Goal: Task Accomplishment & Management: Manage account settings

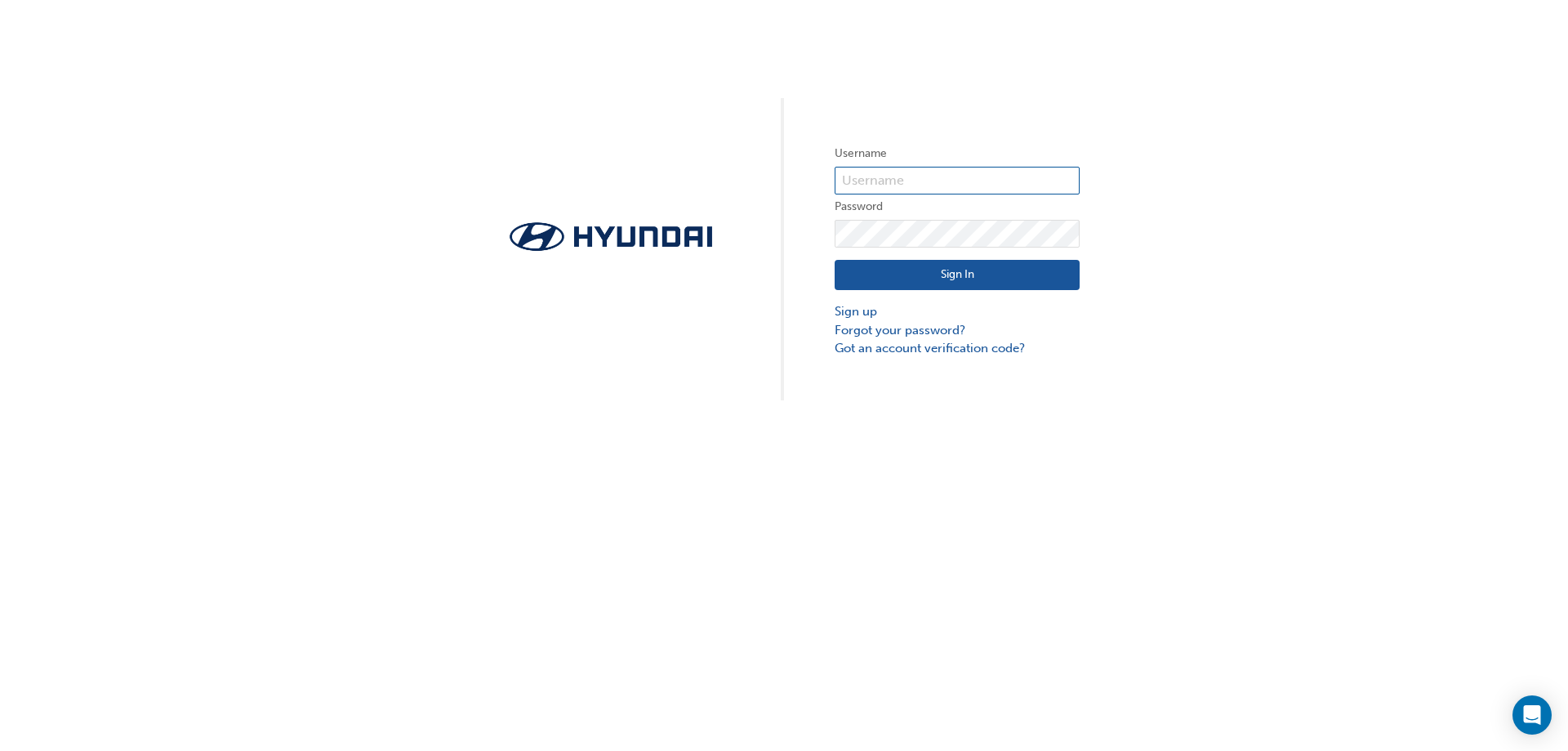
type input "ONE00045"
click at [915, 277] on button "Sign In" at bounding box center [956, 275] width 245 height 31
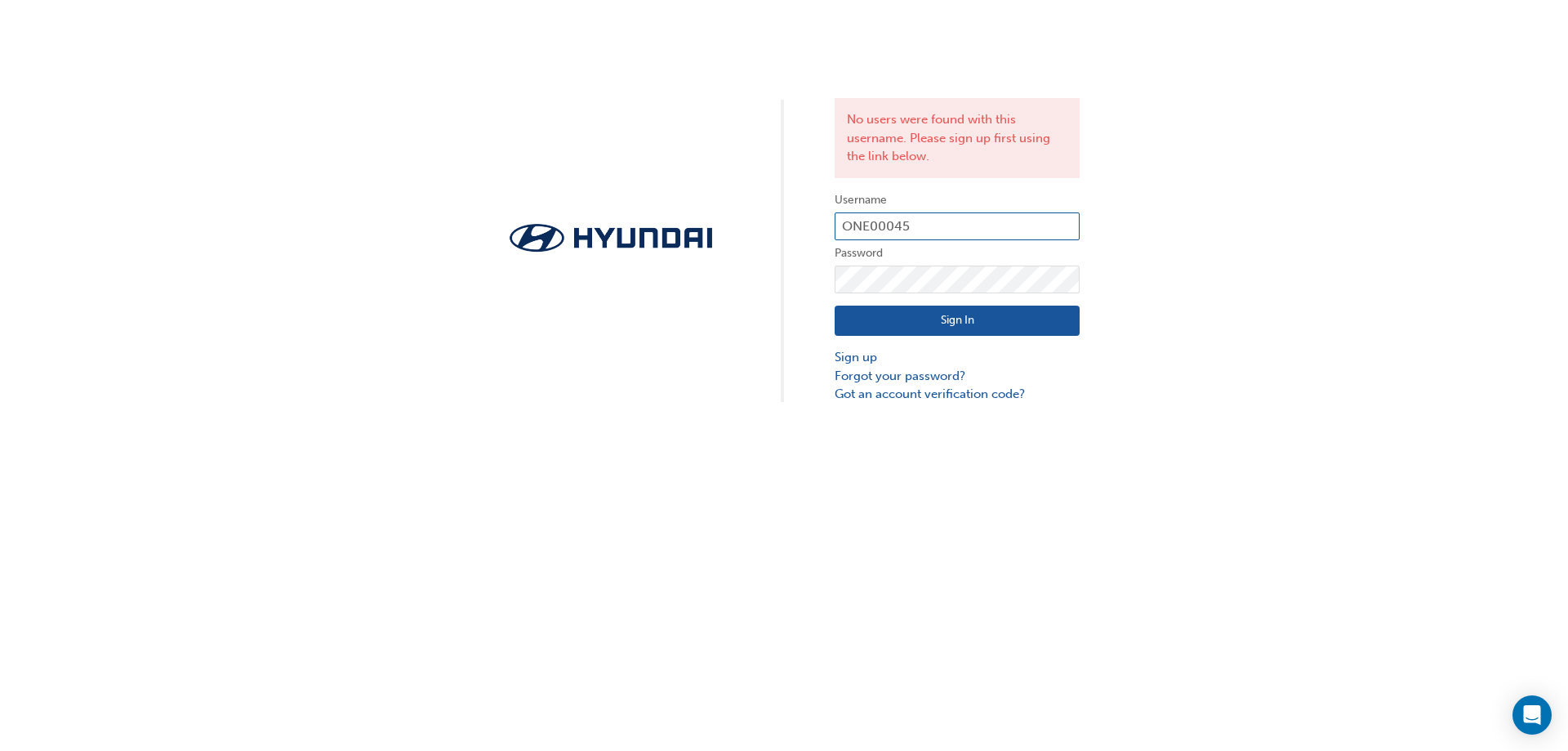
click at [935, 220] on input "ONE00045" at bounding box center [956, 226] width 245 height 28
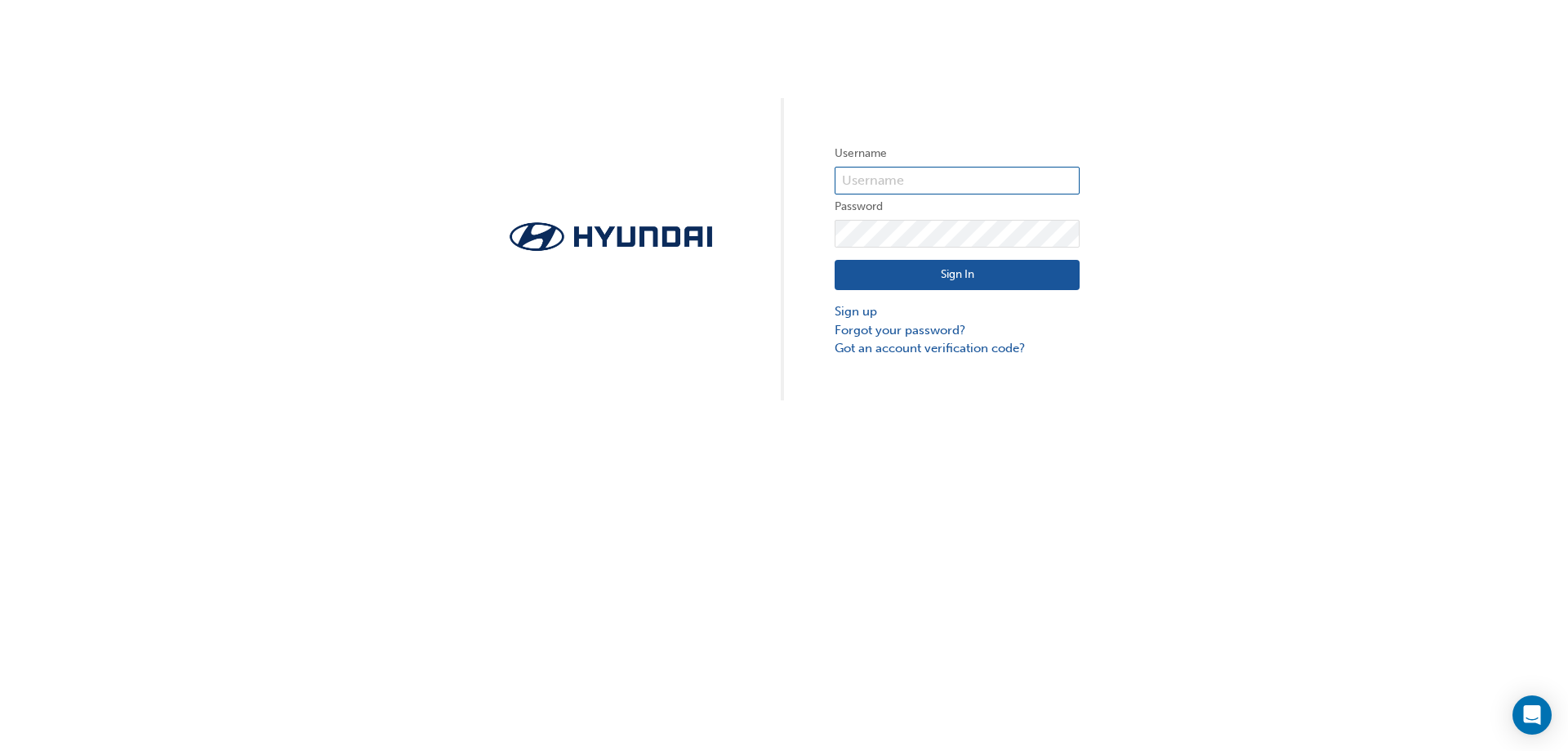
type input "ONE00045"
click at [944, 282] on button "Sign In" at bounding box center [956, 275] width 245 height 31
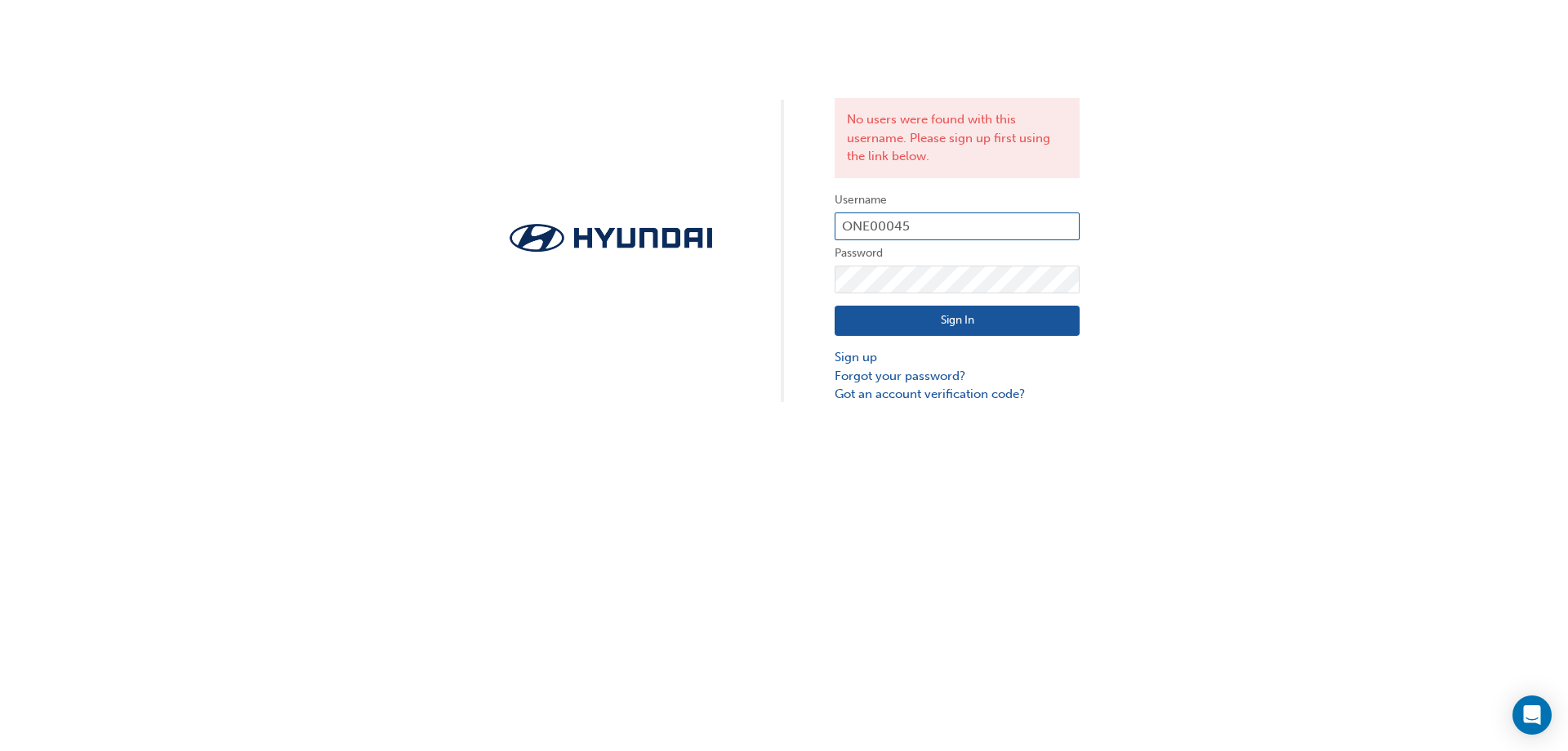
drag, startPoint x: 948, startPoint y: 226, endPoint x: 955, endPoint y: 218, distance: 10.6
click at [954, 219] on input "ONE00045" at bounding box center [956, 226] width 245 height 28
click at [955, 218] on input "ONE00045" at bounding box center [956, 226] width 245 height 28
drag, startPoint x: 897, startPoint y: 238, endPoint x: 796, endPoint y: 232, distance: 101.2
click at [796, 232] on div "No users were found with this username. Please sign up first using the link bel…" at bounding box center [784, 201] width 1568 height 403
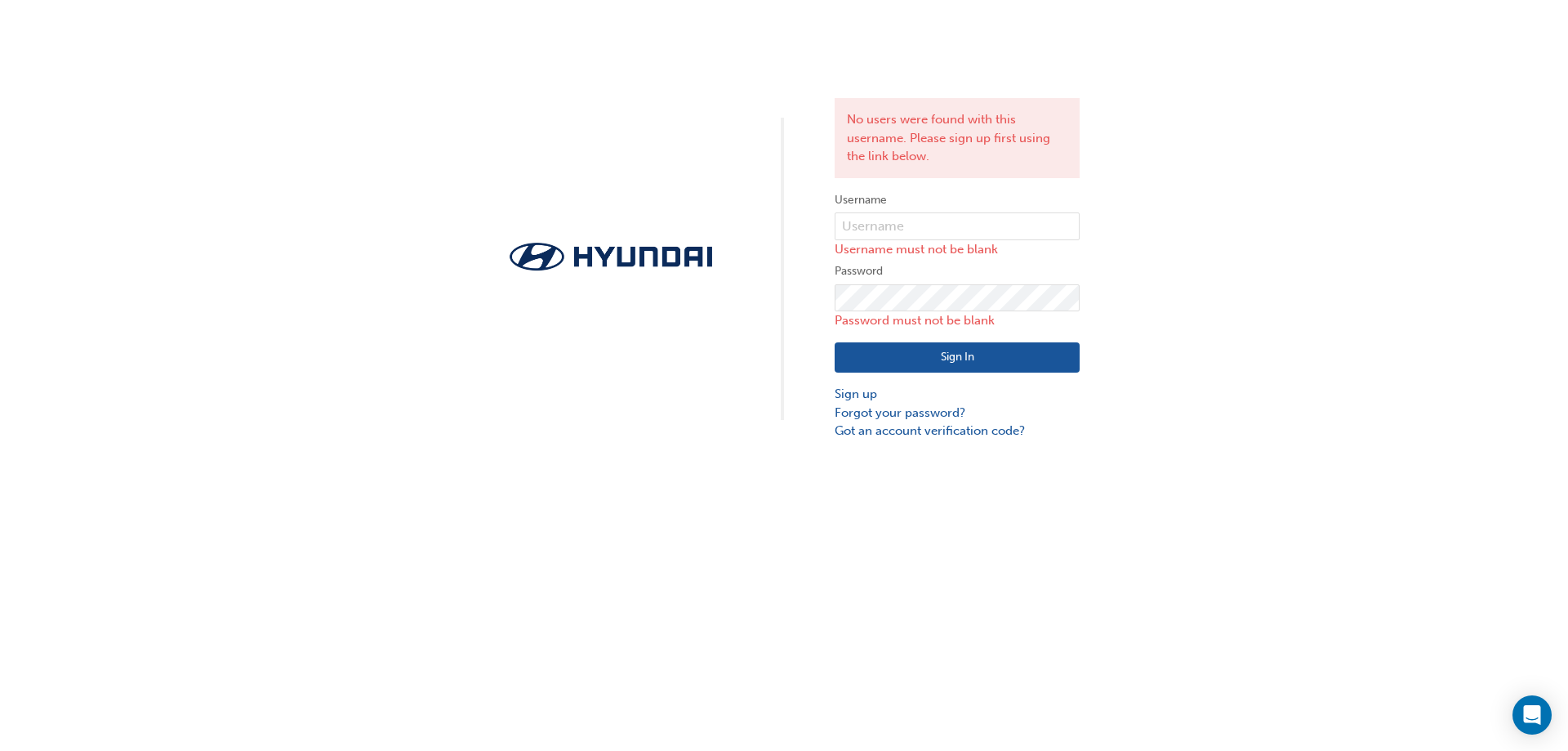
click at [1216, 324] on div "No users were found with this username. Please sign up first using the link bel…" at bounding box center [784, 220] width 1568 height 440
click at [917, 412] on link "Forgot your password?" at bounding box center [956, 413] width 245 height 19
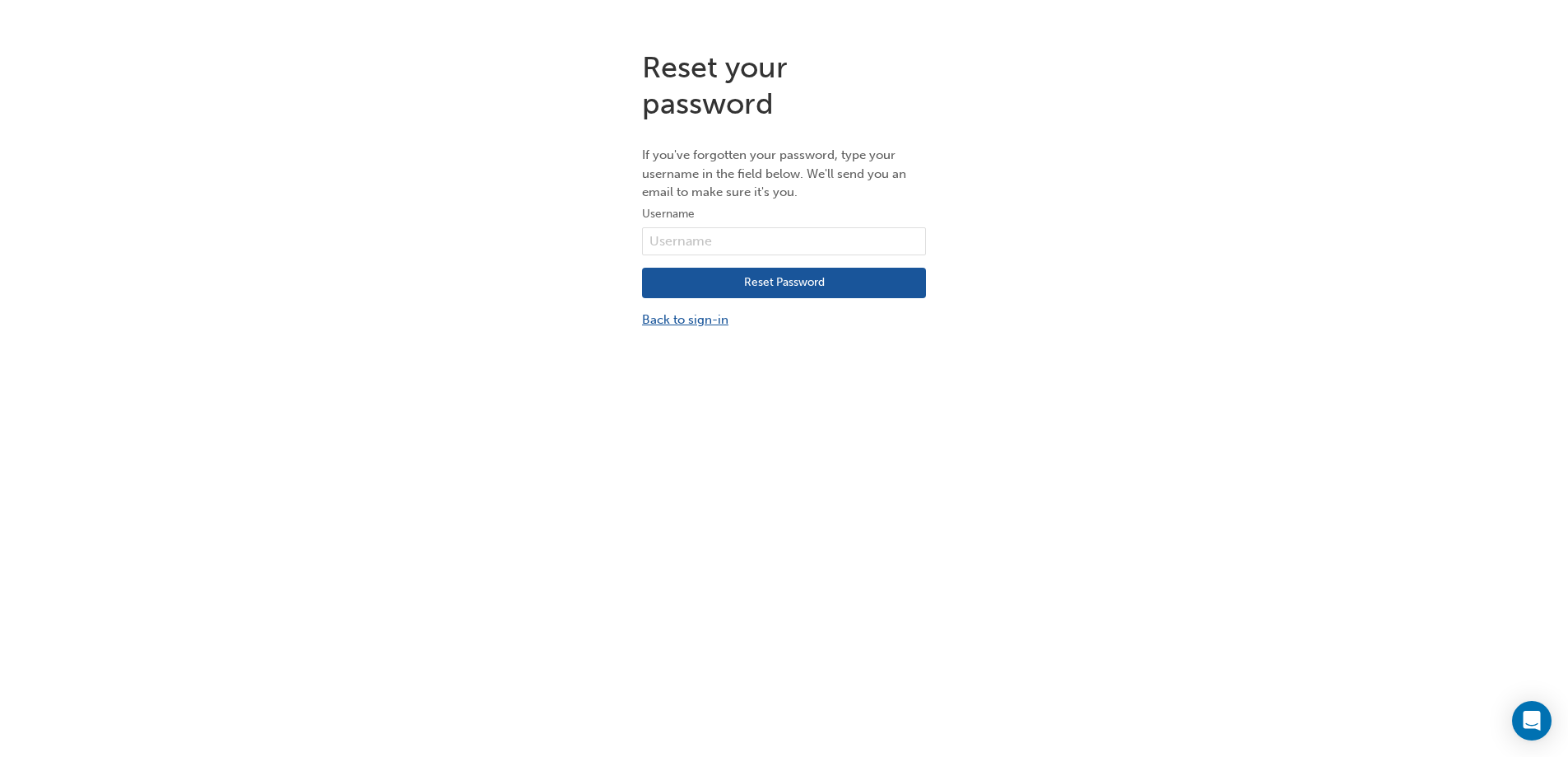
click at [717, 320] on link "Back to sign-in" at bounding box center [784, 320] width 284 height 19
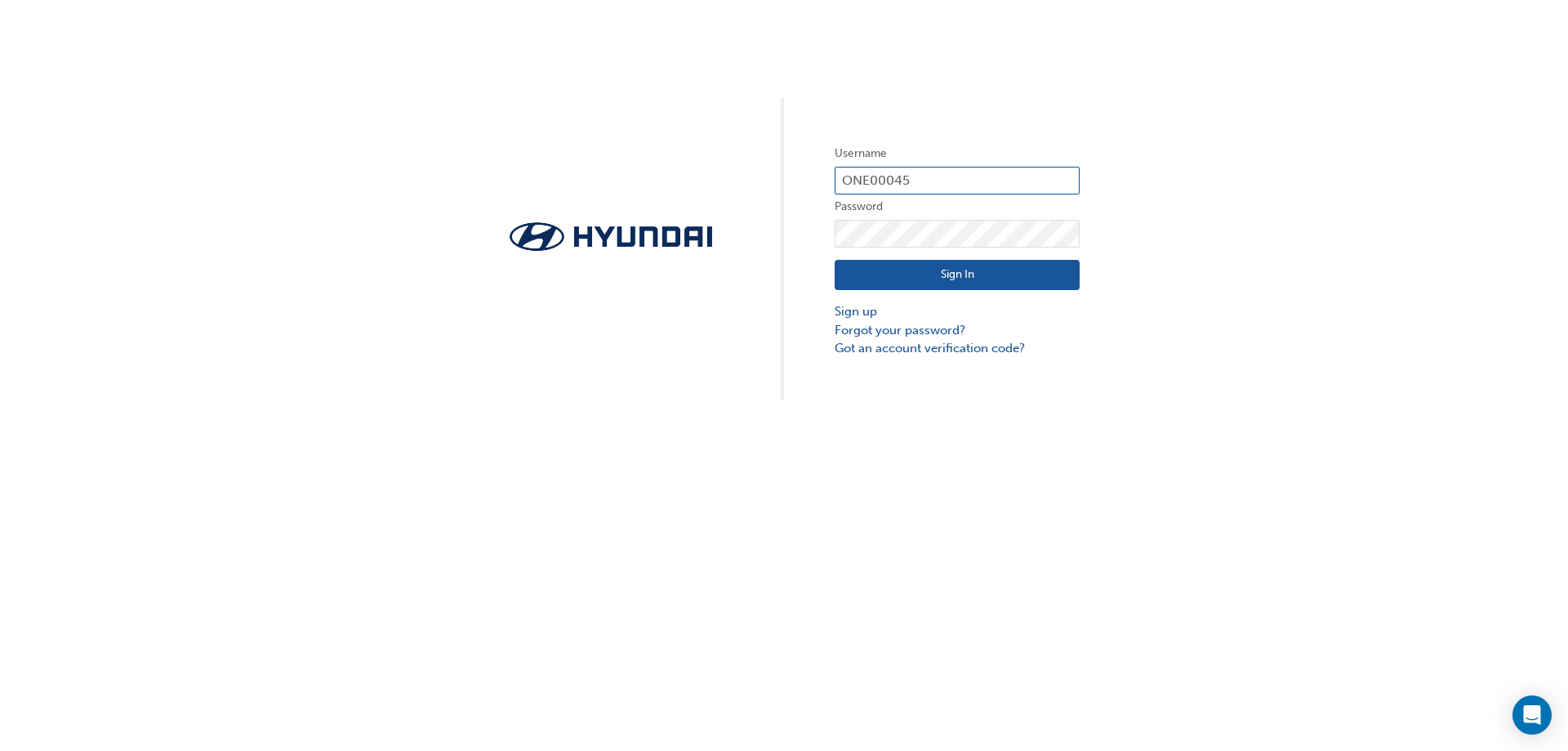
click at [927, 173] on input "ONE00045" at bounding box center [956, 180] width 245 height 28
drag, startPoint x: 927, startPoint y: 173, endPoint x: 795, endPoint y: 187, distance: 132.7
click at [795, 187] on div "Username ONE00045 Password Sign In Sign up Forgot your password? Got an account…" at bounding box center [784, 200] width 1568 height 400
type input "[EMAIL_ADDRESS][DOMAIN_NAME]"
click at [903, 277] on button "Sign In" at bounding box center [956, 275] width 245 height 31
